Goal: Task Accomplishment & Management: Manage account settings

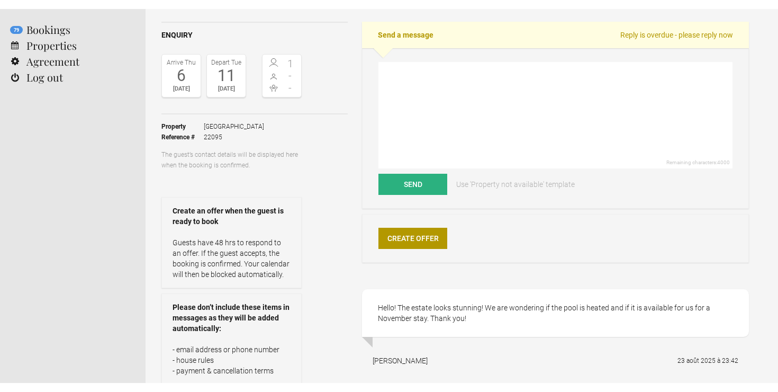
scroll to position [84, 0]
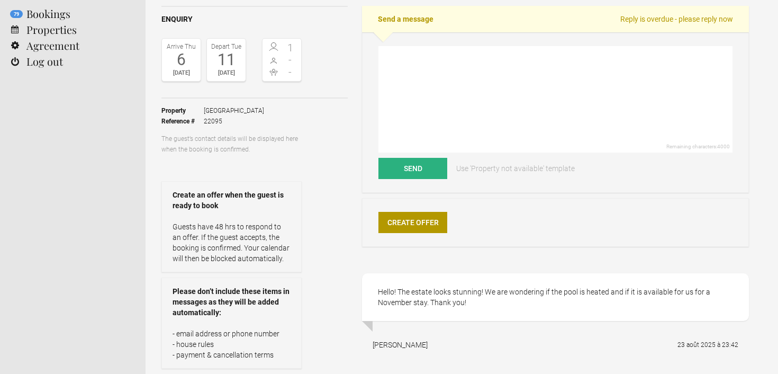
click at [222, 105] on span "Villa Saint Emilion" at bounding box center [234, 110] width 60 height 11
click at [222, 108] on span "Villa Saint Emilion" at bounding box center [234, 110] width 60 height 11
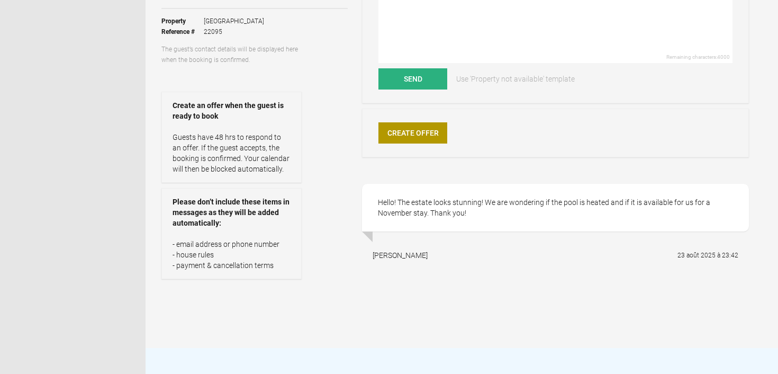
scroll to position [121, 0]
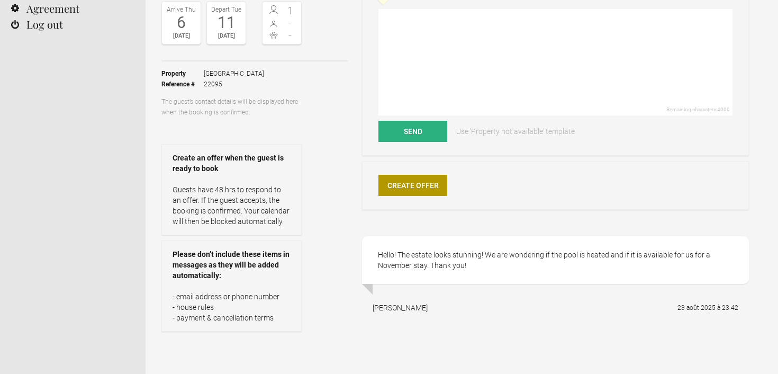
click at [224, 170] on strong "Create an offer when the guest is ready to book" at bounding box center [231, 162] width 118 height 21
click at [214, 61] on ul "Property Villa Saint Emilion Reference # 22095" at bounding box center [231, 78] width 140 height 35
click at [214, 72] on span "Villa Saint Emilion" at bounding box center [234, 73] width 60 height 11
click at [176, 72] on strong "Property" at bounding box center [182, 73] width 42 height 11
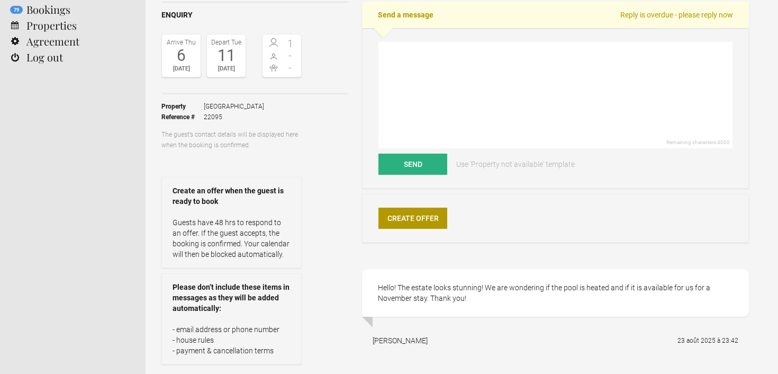
scroll to position [32, 0]
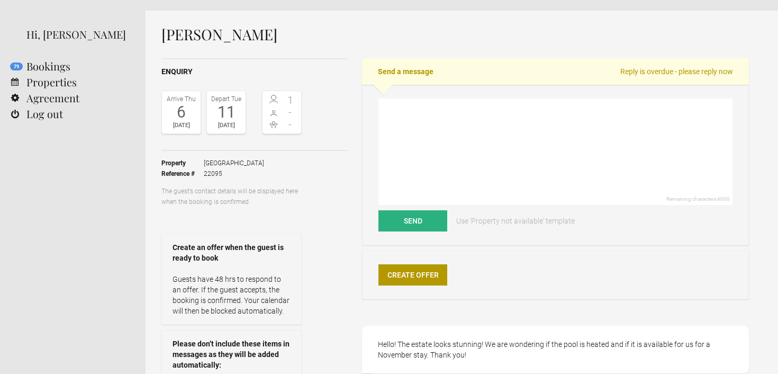
click at [279, 99] on span at bounding box center [273, 100] width 17 height 11
click at [289, 97] on span "1" at bounding box center [290, 100] width 17 height 11
click at [212, 101] on div "Depart Tue" at bounding box center [226, 99] width 33 height 11
click at [228, 112] on div "11" at bounding box center [226, 112] width 33 height 16
click at [388, 64] on h2 "Send a message Reply is overdue - please reply now" at bounding box center [555, 71] width 387 height 26
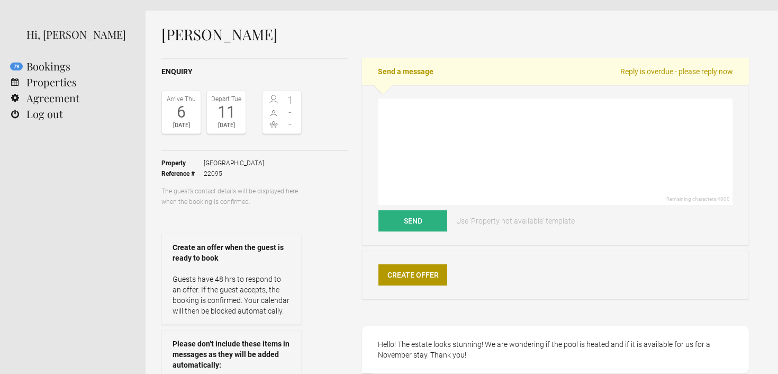
click at [408, 70] on h2 "Send a message Reply is overdue - please reply now" at bounding box center [555, 71] width 387 height 26
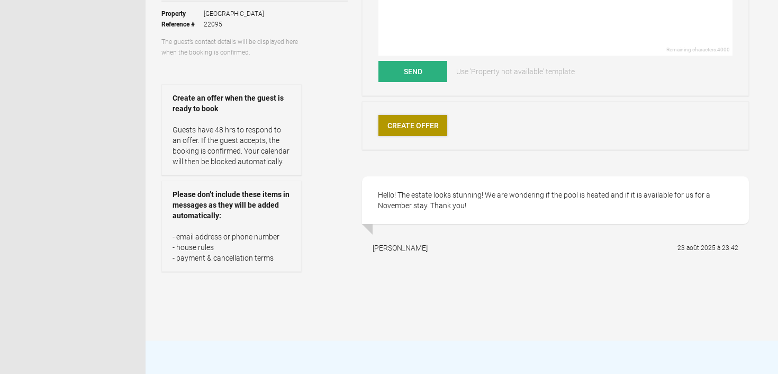
scroll to position [248, 0]
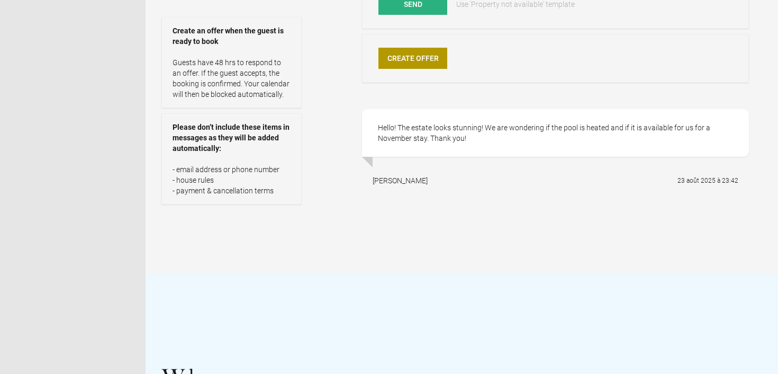
click at [160, 166] on div "Natalie Lamberjack Enquiry Arrive Thu 6 Nov 2025 Depart Tue 11 Nov 2025 1 - - T…" at bounding box center [461, 33] width 632 height 479
click at [192, 145] on strong "Please don’t include these items in messages as they will be added automaticall…" at bounding box center [231, 138] width 118 height 32
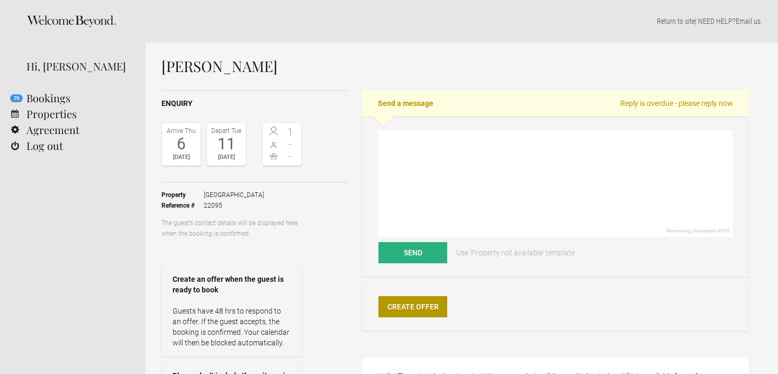
click at [220, 210] on span "22095" at bounding box center [234, 205] width 60 height 11
click at [63, 116] on link "Properties" at bounding box center [72, 114] width 145 height 16
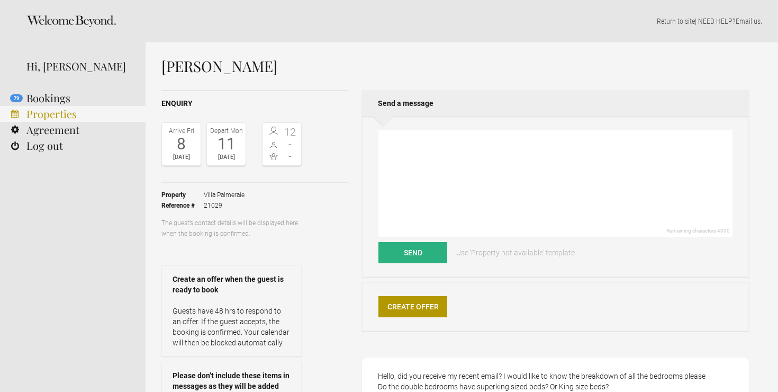
click at [42, 108] on link "Properties" at bounding box center [72, 114] width 145 height 16
